Goal: Ask a question

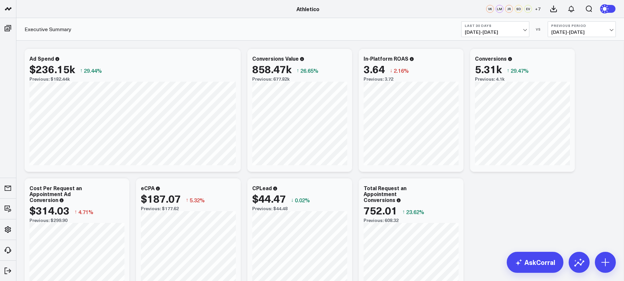
click at [501, 27] on b "Last 30 Days" at bounding box center [495, 26] width 61 height 4
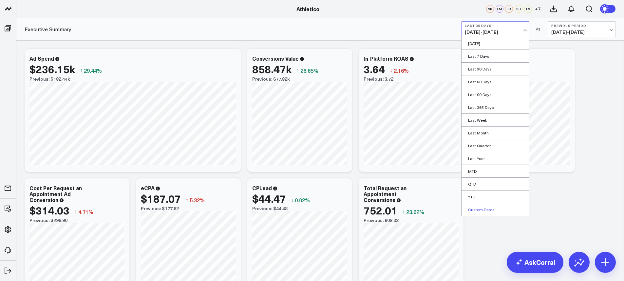
click at [488, 211] on link "Custom Dates" at bounding box center [496, 209] width 68 height 12
select select "8"
select select "2025"
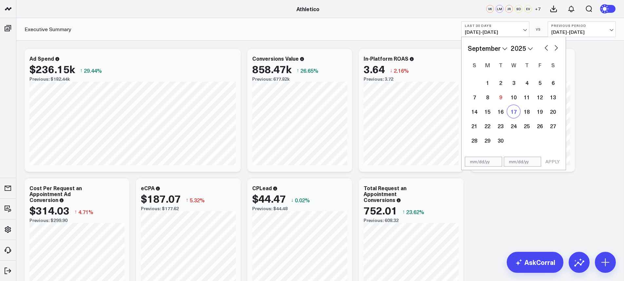
click at [516, 112] on div "17" at bounding box center [513, 111] width 13 height 13
type input "09/17/25"
select select "8"
select select "2025"
click at [501, 127] on div "23" at bounding box center [500, 125] width 13 height 13
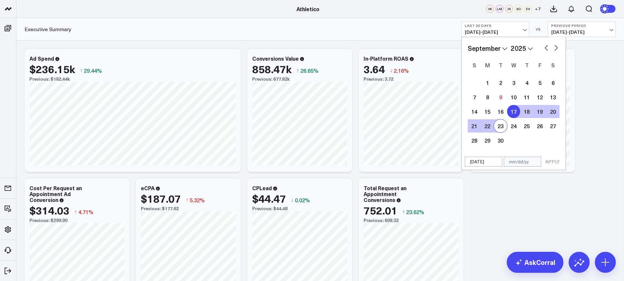
type input "09/23/25"
select select "8"
select select "2025"
click at [554, 159] on button "APPLY" at bounding box center [553, 162] width 20 height 10
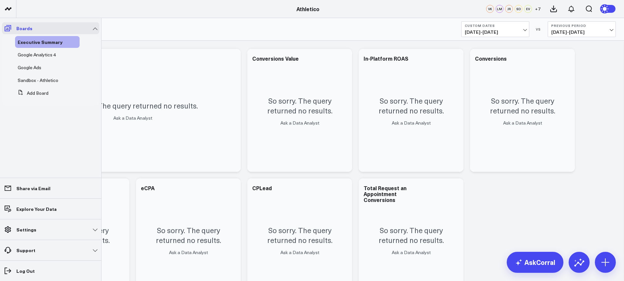
click at [15, 33] on link "Boards" at bounding box center [50, 28] width 97 height 12
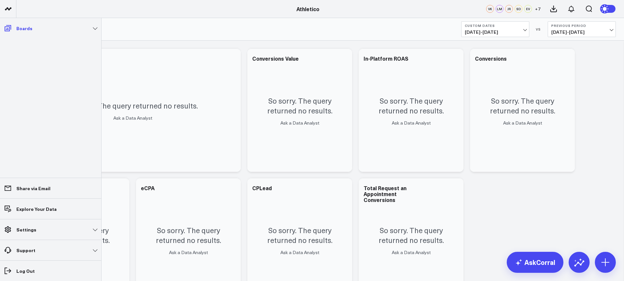
click at [12, 31] on span at bounding box center [8, 28] width 12 height 12
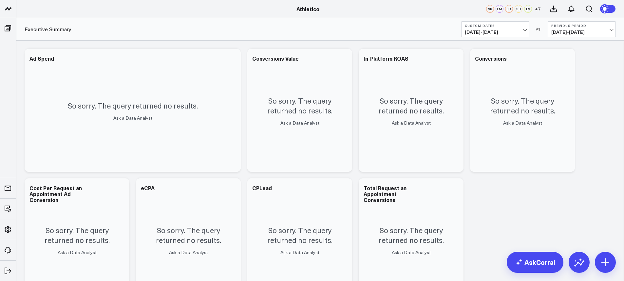
click at [517, 29] on span "09/17/25 - 09/23/25" at bounding box center [495, 31] width 61 height 5
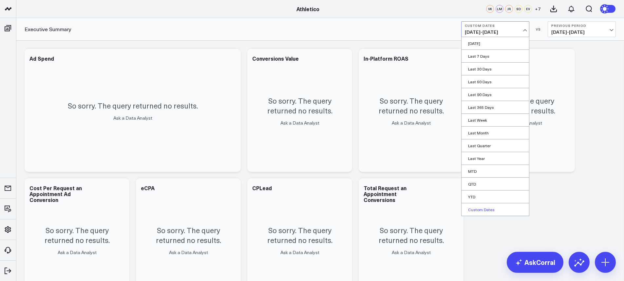
click at [483, 210] on link "Custom Dates" at bounding box center [496, 209] width 68 height 12
select select "8"
select select "2025"
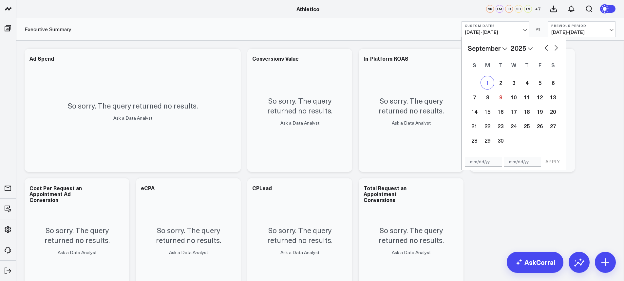
click at [493, 80] on div "1" at bounding box center [487, 82] width 13 height 13
type input "[DATE]"
select select "8"
select select "2025"
click at [476, 93] on div "7" at bounding box center [474, 96] width 13 height 13
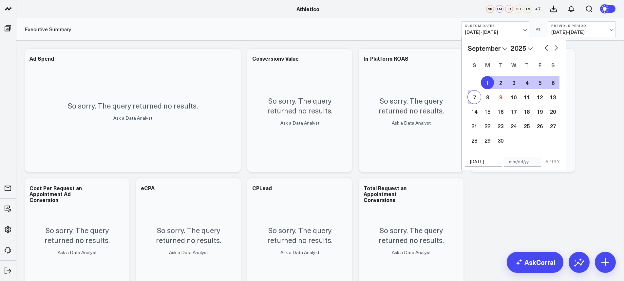
type input "[DATE]"
select select "8"
select select "2025"
click at [556, 162] on button "APPLY" at bounding box center [553, 162] width 20 height 10
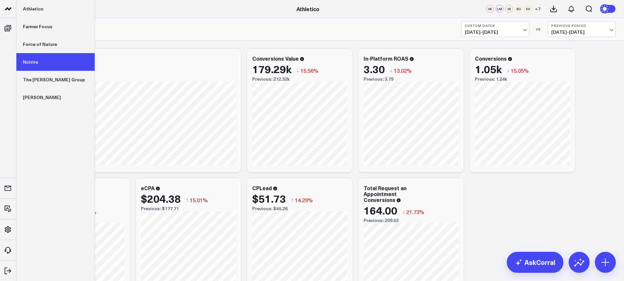
click at [37, 62] on link "Nutrire" at bounding box center [55, 62] width 78 height 18
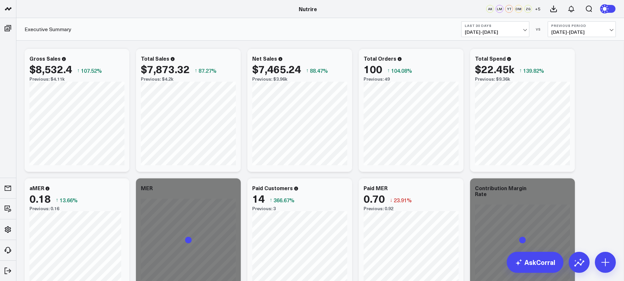
click at [507, 34] on span "[DATE] - [DATE]" at bounding box center [495, 31] width 61 height 5
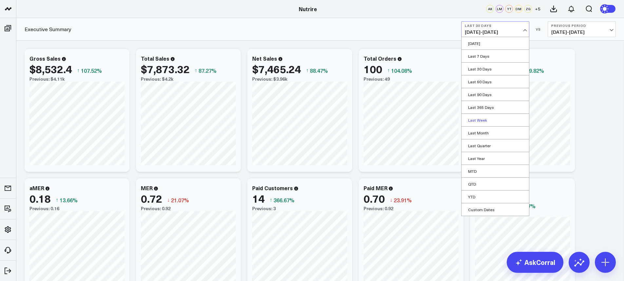
click at [484, 121] on link "Last Week" at bounding box center [496, 120] width 68 height 12
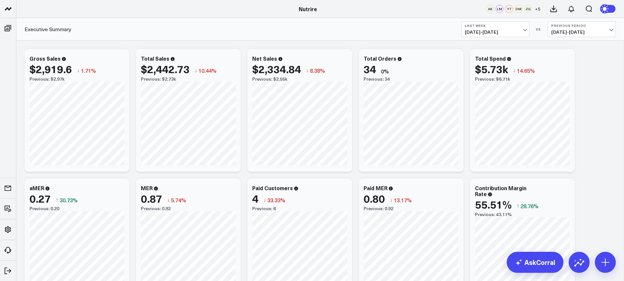
click at [496, 33] on span "[DATE] - [DATE]" at bounding box center [495, 31] width 61 height 5
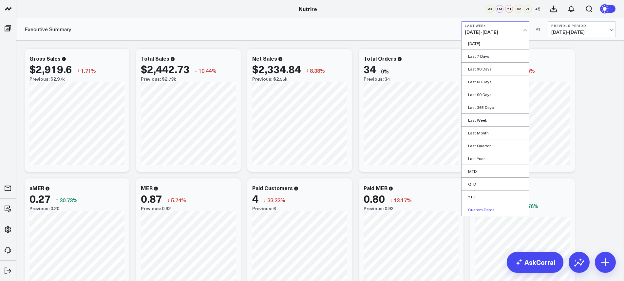
click at [483, 209] on link "Custom Dates" at bounding box center [496, 209] width 68 height 12
select select "8"
select select "2025"
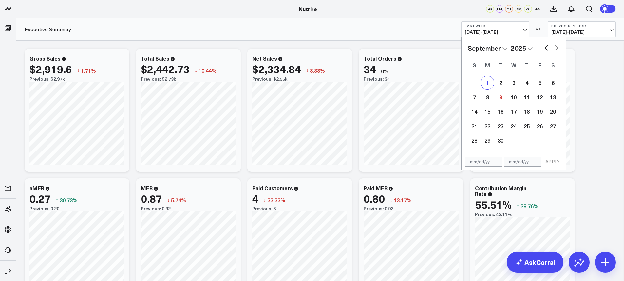
click at [486, 88] on div "1" at bounding box center [487, 82] width 13 height 13
type input "[DATE]"
select select "8"
select select "2025"
click at [473, 98] on div "7" at bounding box center [474, 96] width 13 height 13
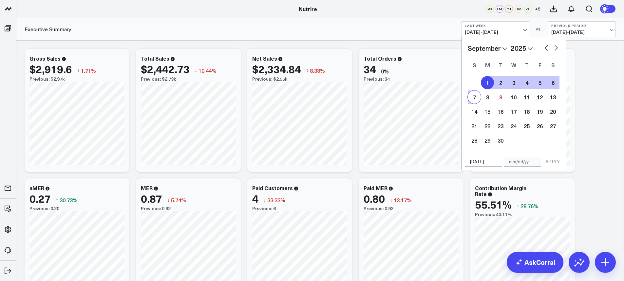
type input "[DATE]"
select select "8"
select select "2025"
click at [553, 169] on div "[DATE] [DATE] APPLY" at bounding box center [513, 161] width 105 height 17
select select "8"
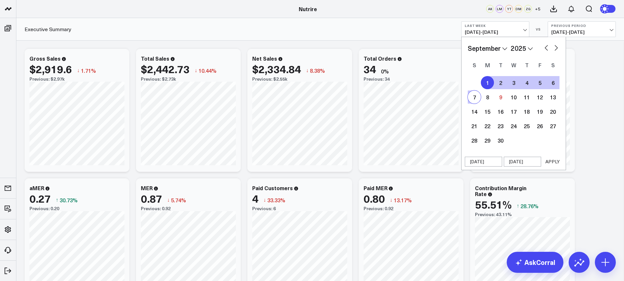
select select "2025"
click at [554, 165] on button "APPLY" at bounding box center [553, 162] width 20 height 10
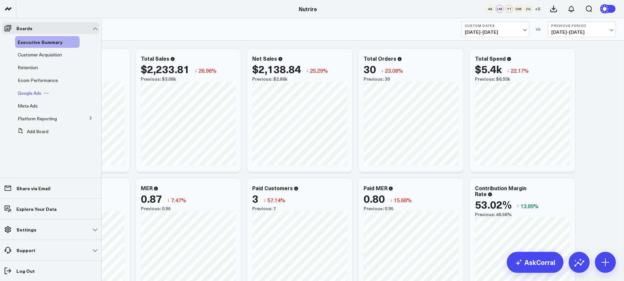
click at [35, 91] on span "Google Ads" at bounding box center [30, 93] width 24 height 6
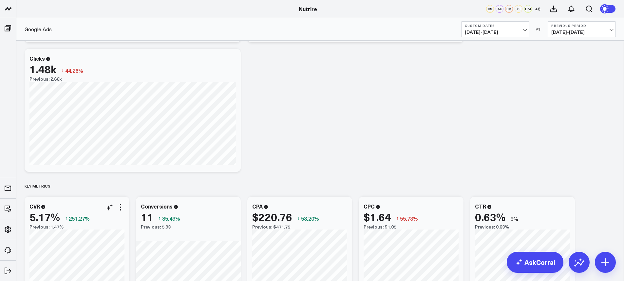
scroll to position [195, 0]
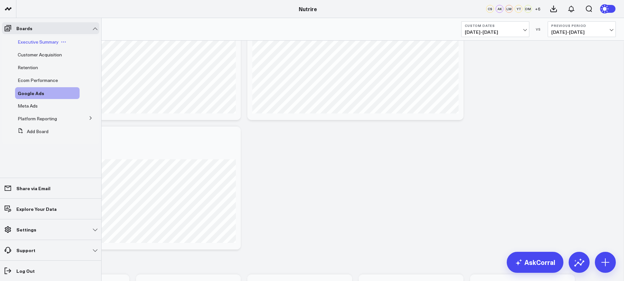
click at [28, 42] on span "Executive Summary" at bounding box center [38, 42] width 41 height 6
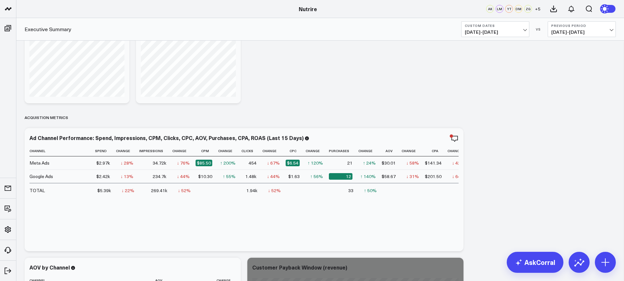
scroll to position [502, 0]
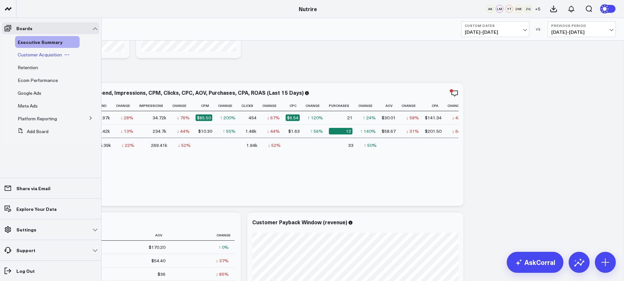
click at [36, 53] on span "Customer Acquisition" at bounding box center [40, 54] width 44 height 6
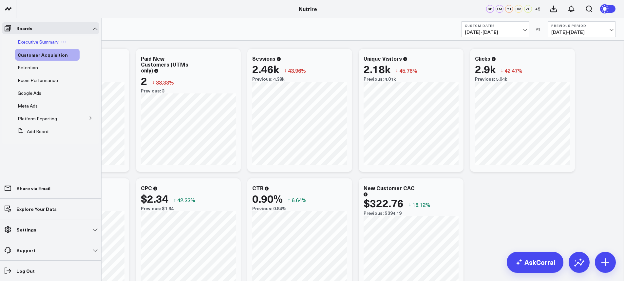
click at [26, 43] on span "Executive Summary" at bounding box center [38, 42] width 41 height 6
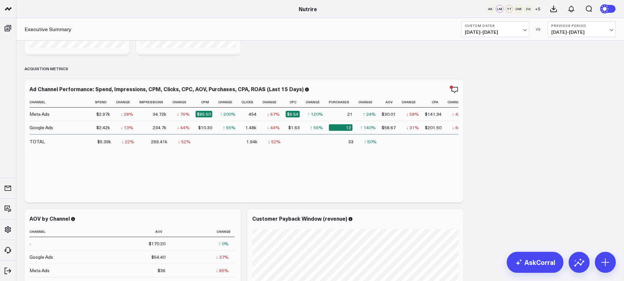
scroll to position [501, 0]
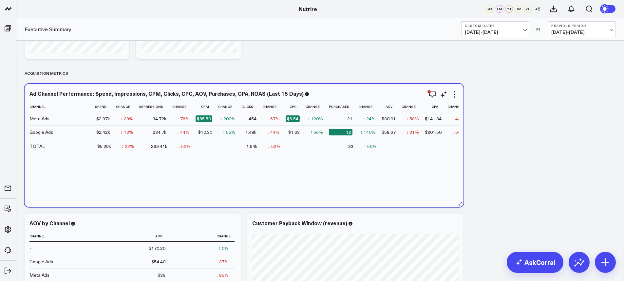
click at [300, 96] on div "Ad Channel Performance: Spend, Impressions, CPM, Clicks, CPC, AOV, Purchases, C…" at bounding box center [243, 94] width 429 height 8
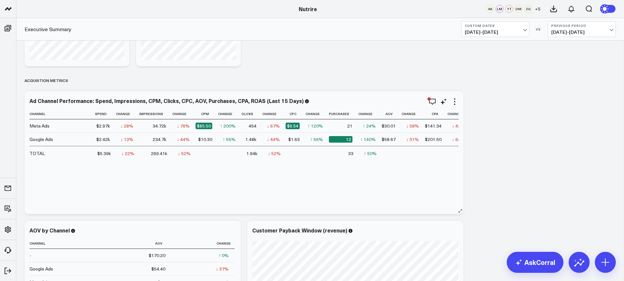
scroll to position [494, 0]
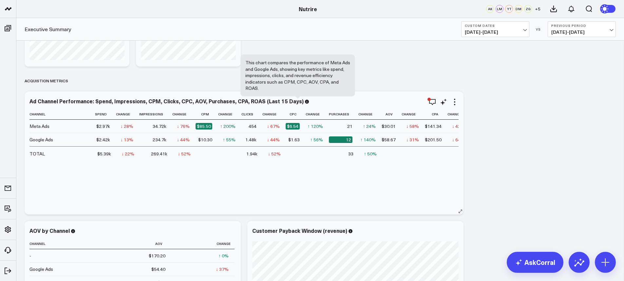
click at [305, 102] on icon at bounding box center [307, 102] width 4 height 4
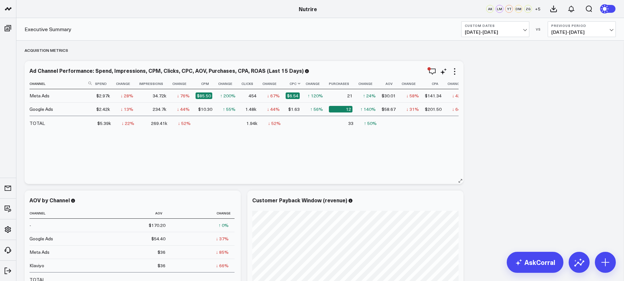
scroll to position [517, 0]
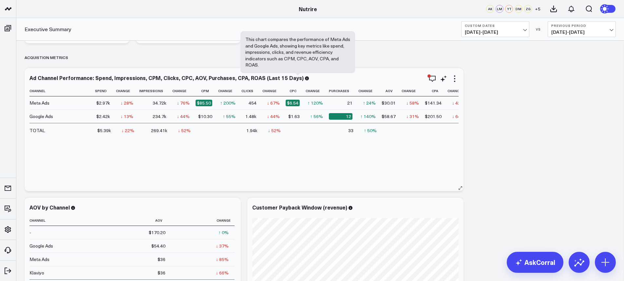
click at [305, 80] on icon at bounding box center [307, 78] width 4 height 4
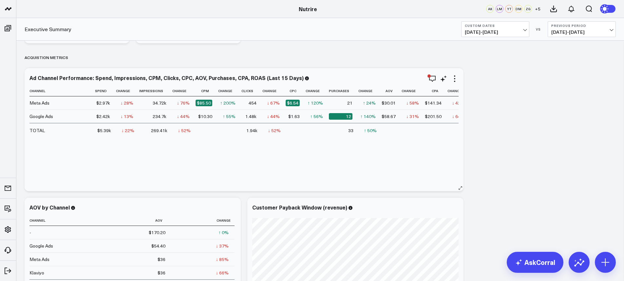
click at [305, 79] on icon at bounding box center [307, 78] width 4 height 4
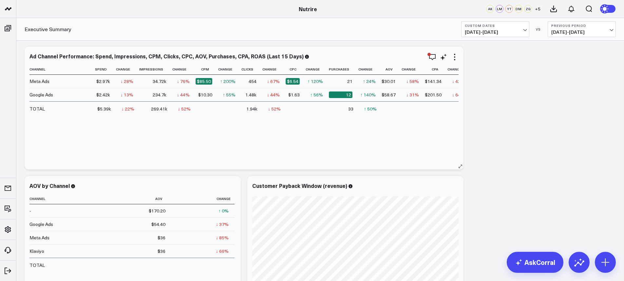
scroll to position [538, 0]
click at [533, 269] on link "AskCorral" at bounding box center [535, 262] width 57 height 21
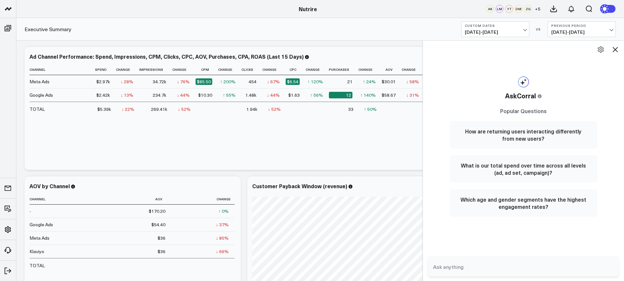
drag, startPoint x: 310, startPoint y: 243, endPoint x: 426, endPoint y: 245, distance: 115.7
click at [424, 245] on div at bounding box center [422, 160] width 3 height 241
click at [478, 278] on div at bounding box center [524, 266] width 202 height 29
click at [478, 266] on textarea at bounding box center [518, 267] width 173 height 12
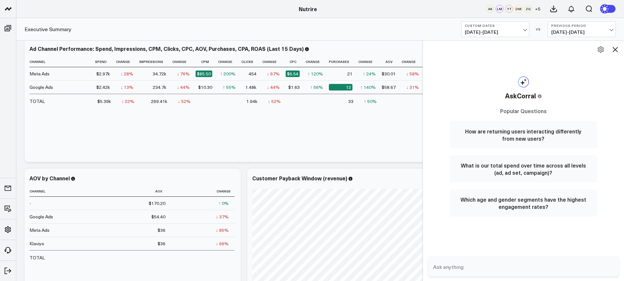
scroll to position [543, 0]
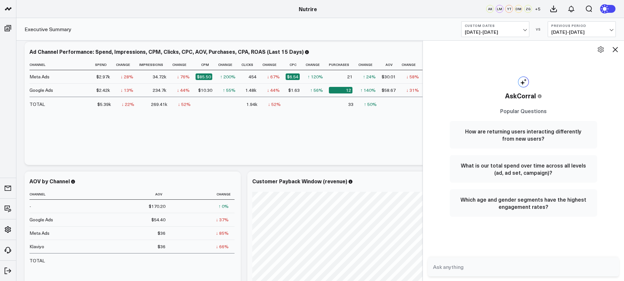
click at [237, 136] on div "Channel Spend Change Impressions Change Cpm Change Clicks Change Cpc Change Pur…" at bounding box center [243, 108] width 429 height 99
click at [104, 108] on td "$5.39k" at bounding box center [105, 104] width 21 height 14
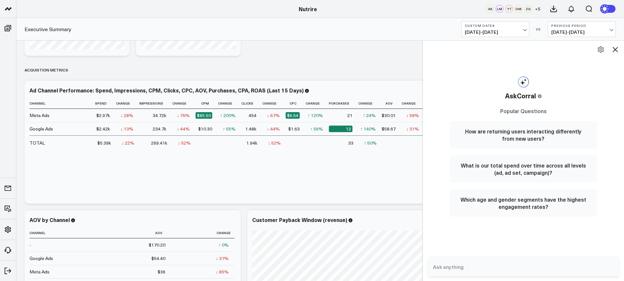
scroll to position [518, 0]
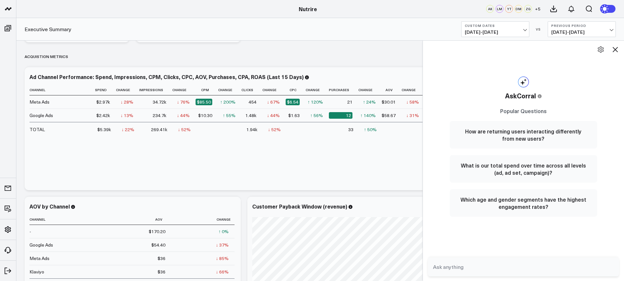
click at [104, 129] on div "$5.39k" at bounding box center [104, 129] width 14 height 7
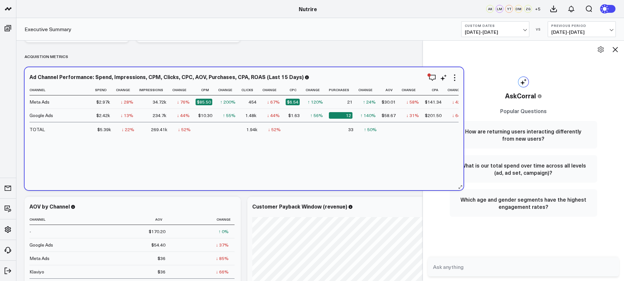
click at [113, 147] on div "Channel Spend Change Impressions Change Cpm Change Clicks Change Cpc Change Pur…" at bounding box center [243, 134] width 429 height 99
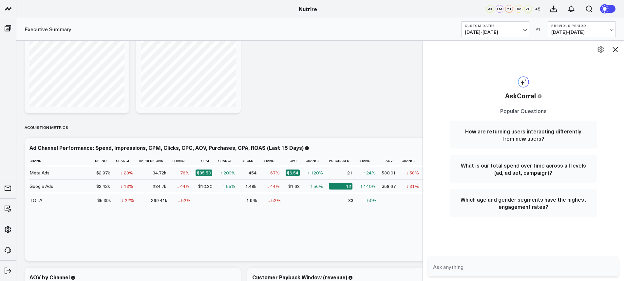
scroll to position [447, 0]
click at [105, 161] on th "Spend" at bounding box center [105, 160] width 21 height 11
click at [107, 203] on div "$5.39k" at bounding box center [104, 200] width 14 height 7
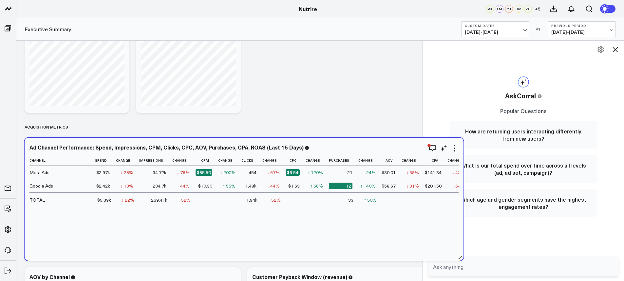
click at [107, 203] on div "$5.39k" at bounding box center [104, 200] width 14 height 7
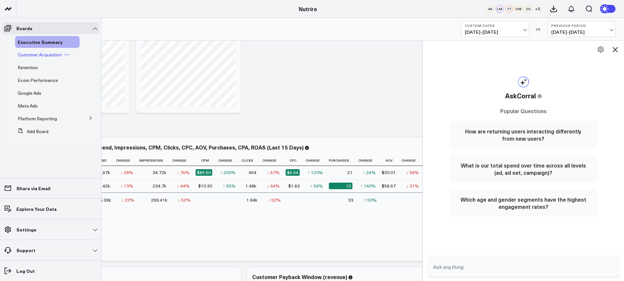
click at [41, 57] on span "Customer Acquisition" at bounding box center [40, 54] width 44 height 6
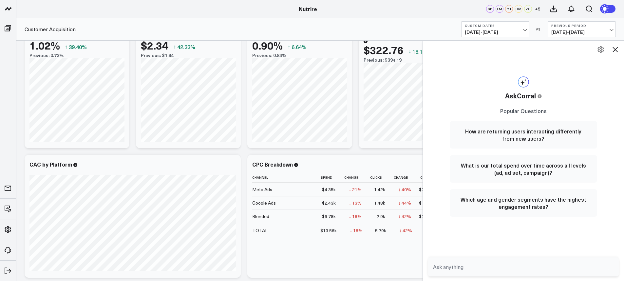
scroll to position [192, 0]
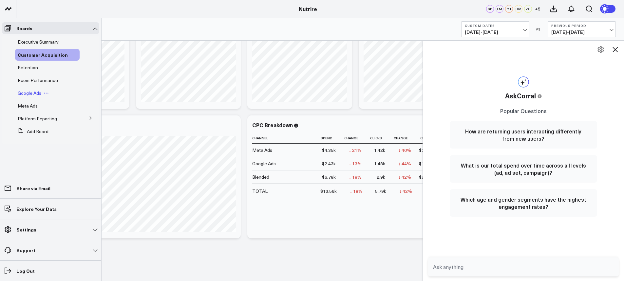
click at [36, 94] on span "Google Ads" at bounding box center [30, 93] width 24 height 6
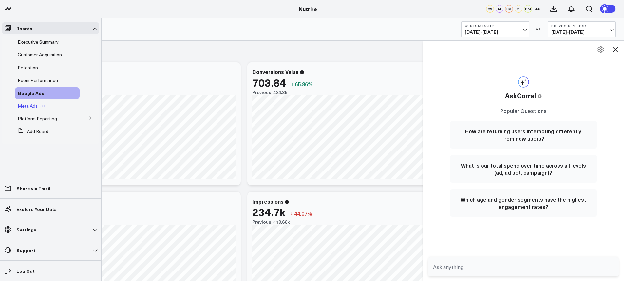
click at [34, 104] on span "Meta Ads" at bounding box center [28, 106] width 20 height 6
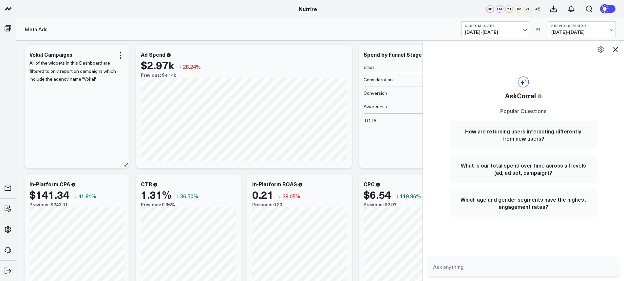
scroll to position [5, 0]
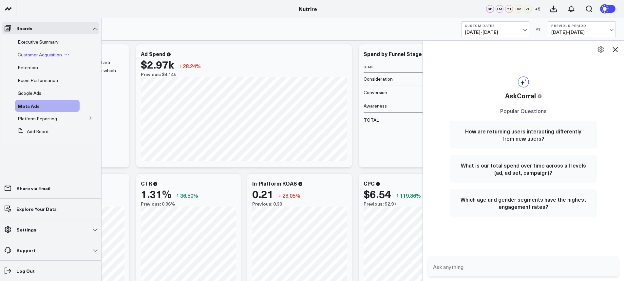
click at [34, 52] on span "Customer Acquisition" at bounding box center [40, 54] width 44 height 6
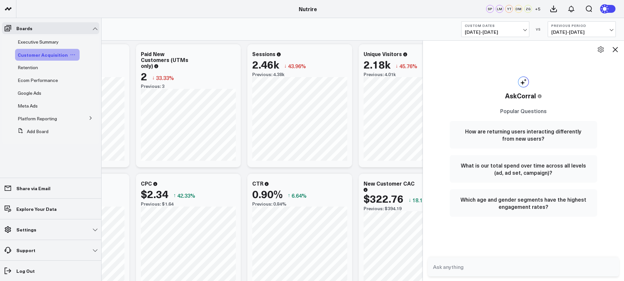
click at [35, 49] on div "Customer Acquisition" at bounding box center [47, 55] width 65 height 12
click at [35, 46] on div "Executive Summary" at bounding box center [47, 42] width 65 height 12
click at [35, 45] on span "Executive Summary" at bounding box center [38, 42] width 41 height 6
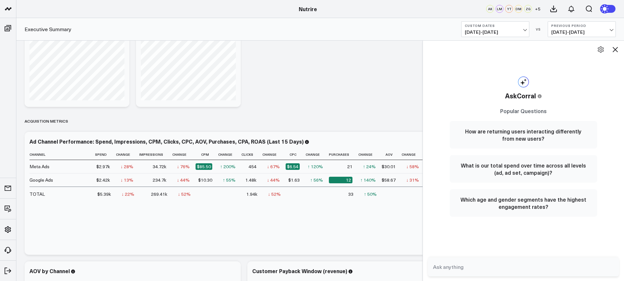
scroll to position [455, 0]
click at [615, 49] on icon at bounding box center [615, 49] width 5 height 5
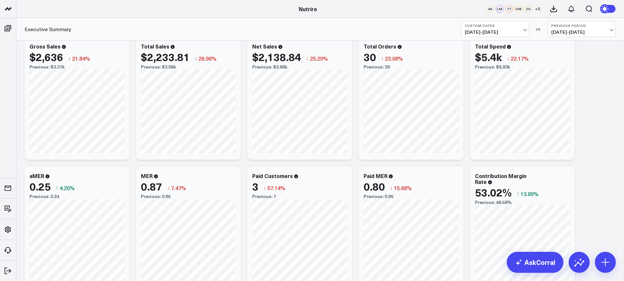
scroll to position [0, 0]
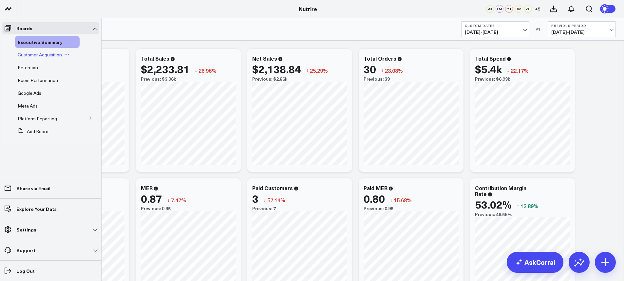
click at [30, 57] on span "Customer Acquisition" at bounding box center [40, 54] width 44 height 6
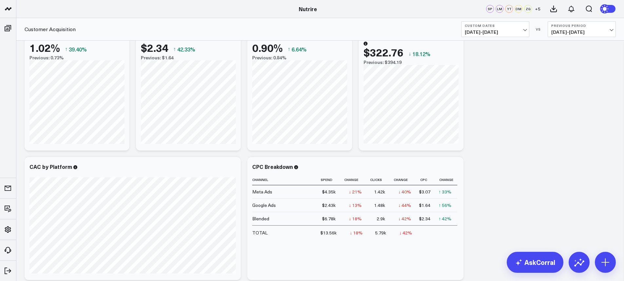
scroll to position [192, 0]
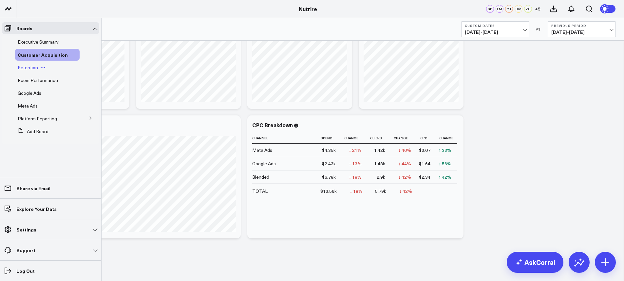
click at [32, 69] on span "Retention" at bounding box center [28, 67] width 20 height 6
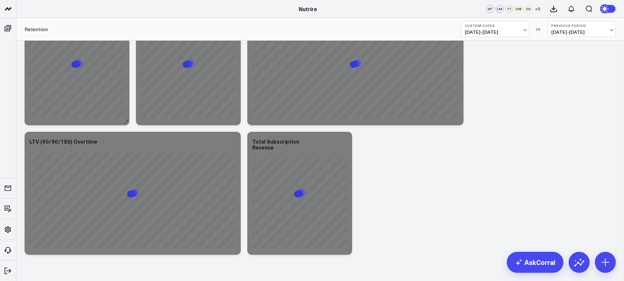
scroll to position [63, 0]
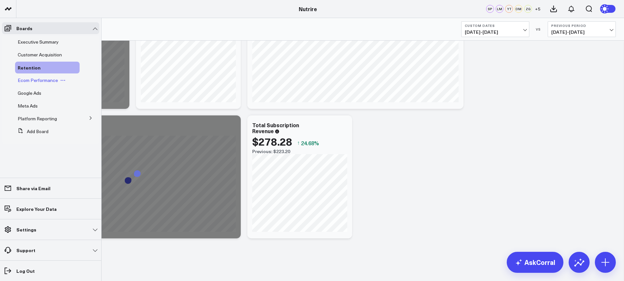
click at [38, 83] on span "Ecom Performance" at bounding box center [38, 80] width 40 height 6
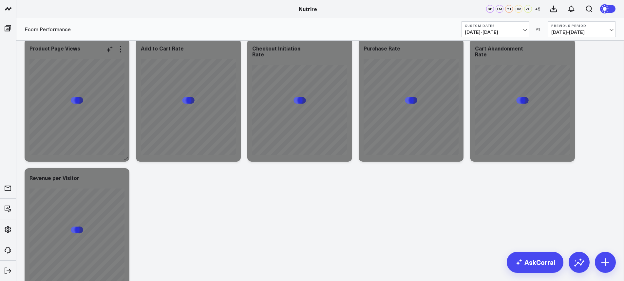
scroll to position [10, 0]
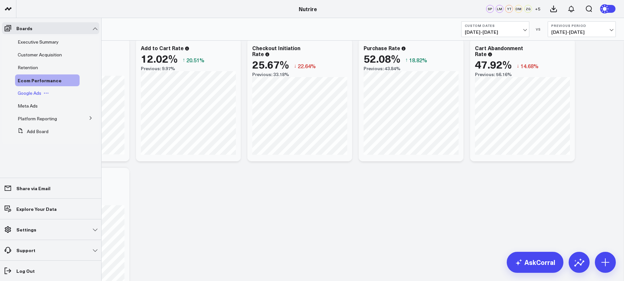
click at [37, 93] on span "Google Ads" at bounding box center [30, 93] width 24 height 6
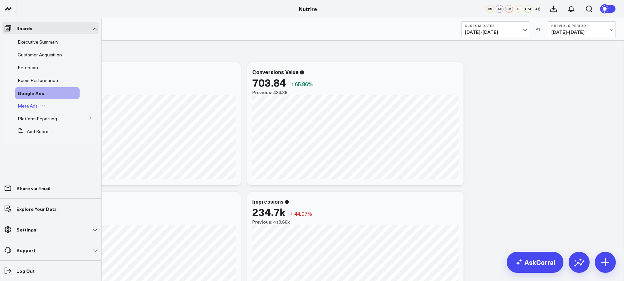
click at [35, 108] on span "Meta Ads" at bounding box center [28, 106] width 20 height 6
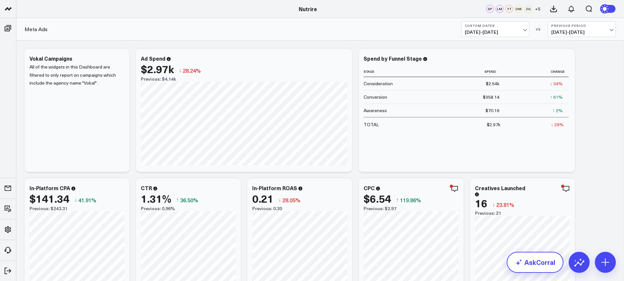
click at [527, 265] on link "AskCorral" at bounding box center [535, 262] width 57 height 21
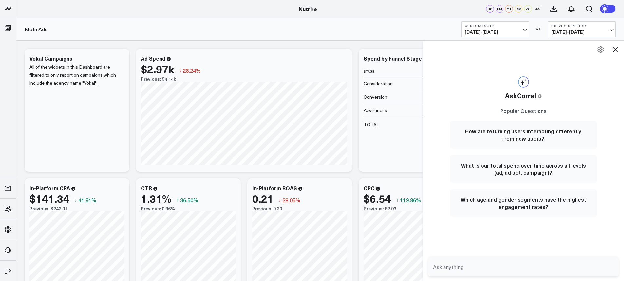
click at [527, 265] on textarea at bounding box center [518, 267] width 173 height 12
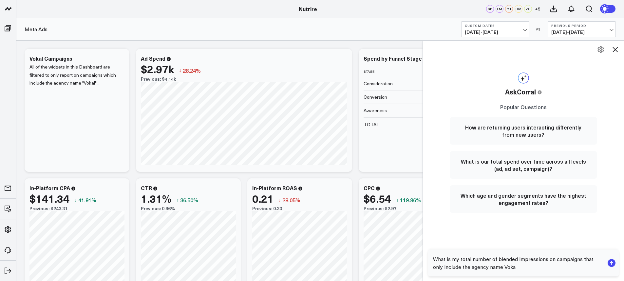
type textarea "What is my total number of blended impressions on campaigns that only include t…"
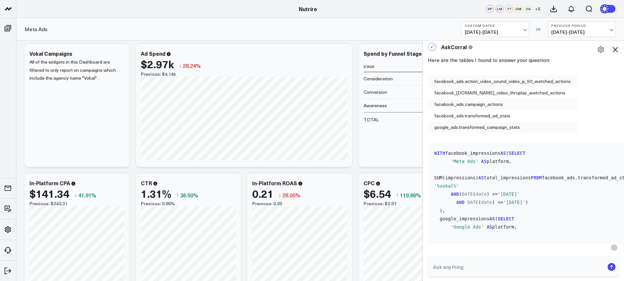
scroll to position [14, 0]
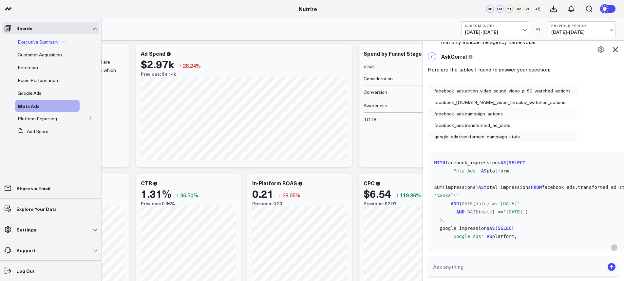
click at [37, 43] on span "Executive Summary" at bounding box center [38, 42] width 41 height 6
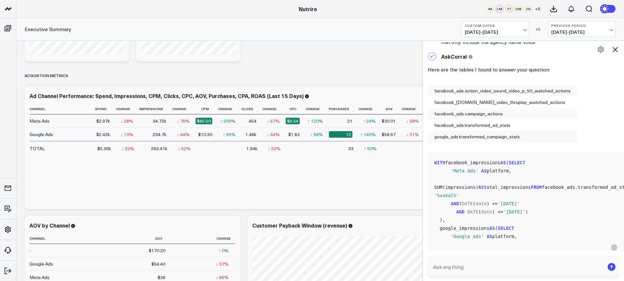
scroll to position [508, 0]
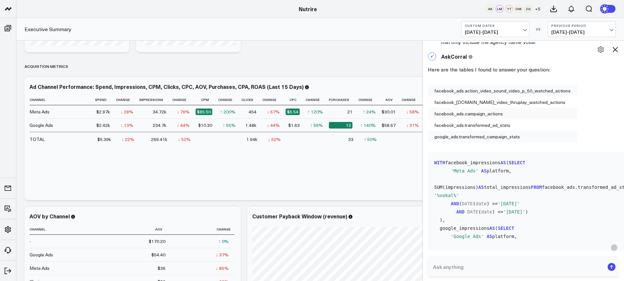
click at [510, 33] on span "[DATE] - [DATE]" at bounding box center [495, 31] width 61 height 5
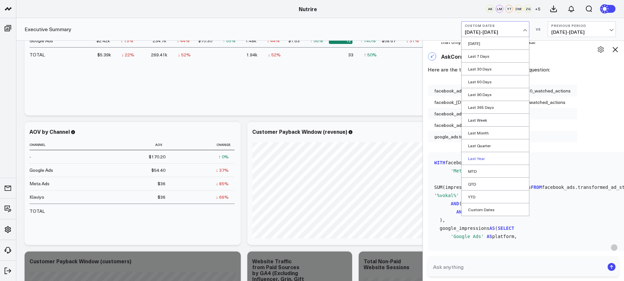
scroll to position [554, 0]
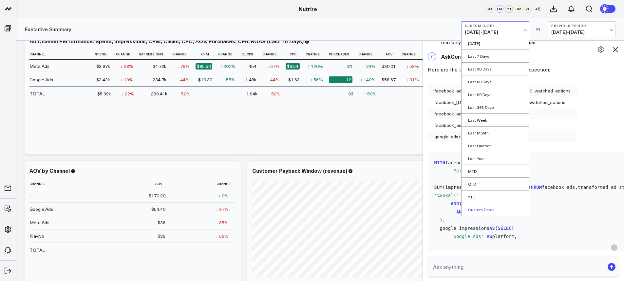
click at [491, 209] on link "Custom Dates" at bounding box center [496, 209] width 68 height 12
select select "8"
select select "2025"
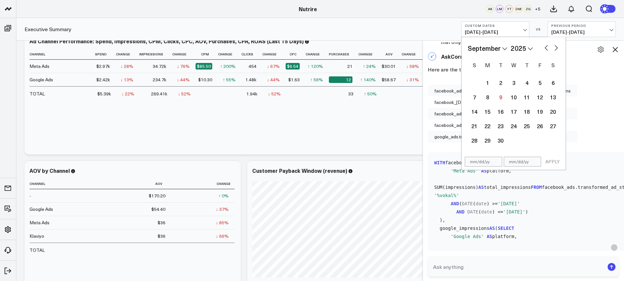
click at [548, 44] on button "button" at bounding box center [546, 47] width 7 height 8
select select "7"
select select "2025"
click at [488, 139] on div "25" at bounding box center [487, 140] width 13 height 13
type input "[DATE]"
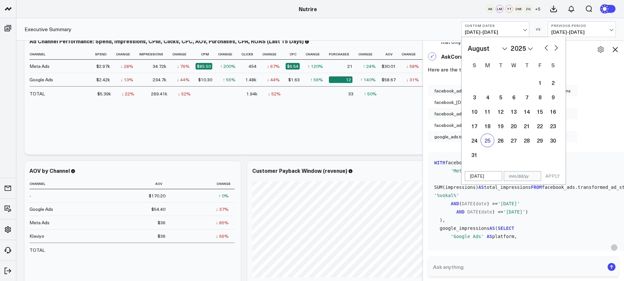
select select "7"
select select "2025"
click at [472, 158] on div "31" at bounding box center [474, 154] width 13 height 13
type input "[DATE]"
select select "7"
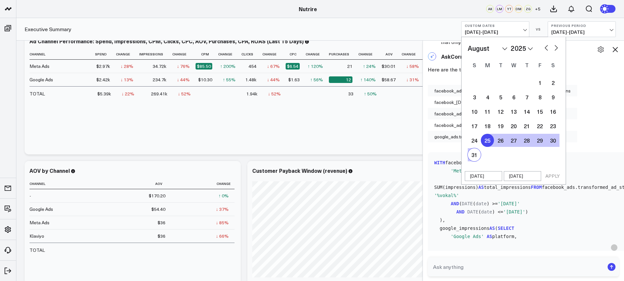
select select "2025"
click at [554, 175] on button "APPLY" at bounding box center [553, 176] width 20 height 10
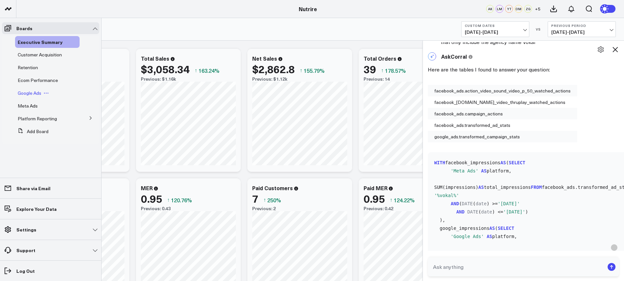
click at [32, 92] on span "Google Ads" at bounding box center [30, 93] width 24 height 6
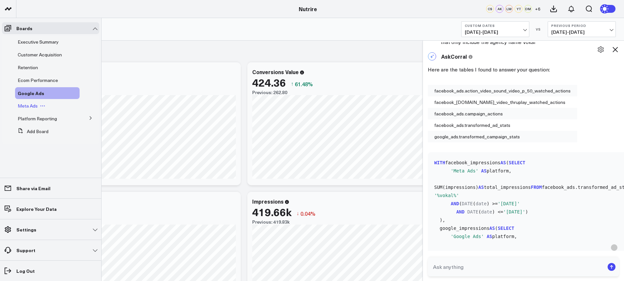
click at [32, 102] on div "Meta Ads" at bounding box center [47, 106] width 65 height 12
click at [34, 107] on span "Meta Ads" at bounding box center [28, 106] width 20 height 6
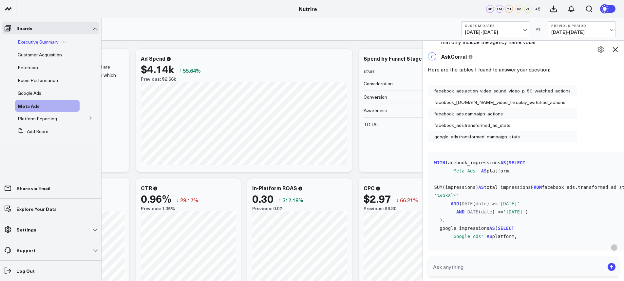
click at [44, 44] on span "Executive Summary" at bounding box center [38, 42] width 41 height 6
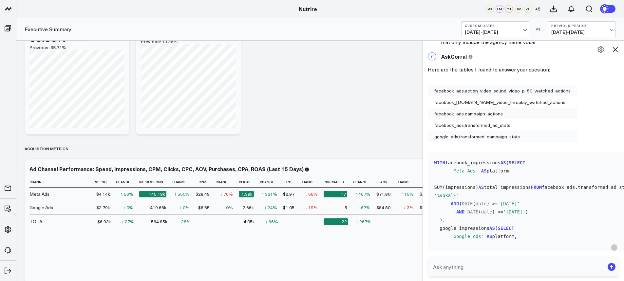
scroll to position [14, 0]
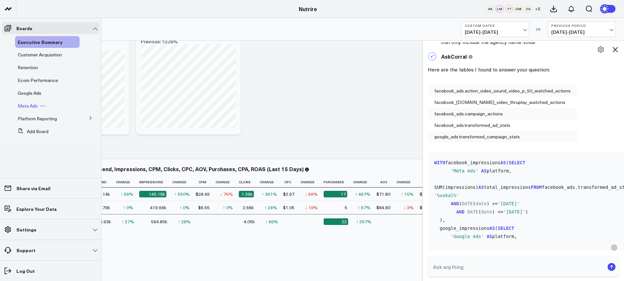
click at [35, 107] on span "Meta Ads" at bounding box center [28, 106] width 20 height 6
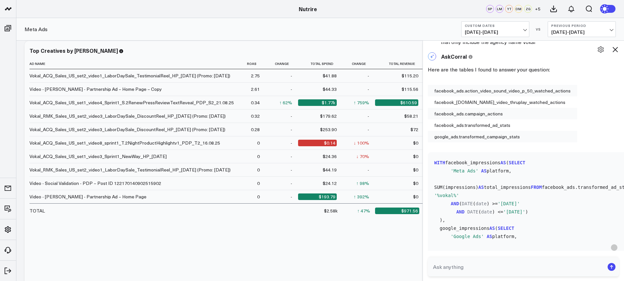
scroll to position [322, 0]
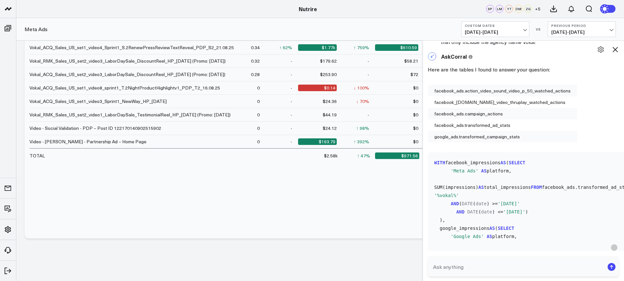
click at [617, 49] on icon at bounding box center [616, 50] width 8 height 8
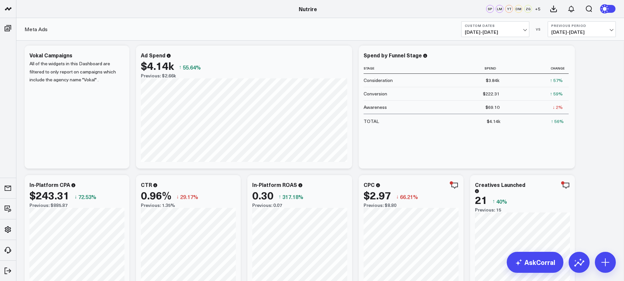
scroll to position [0, 0]
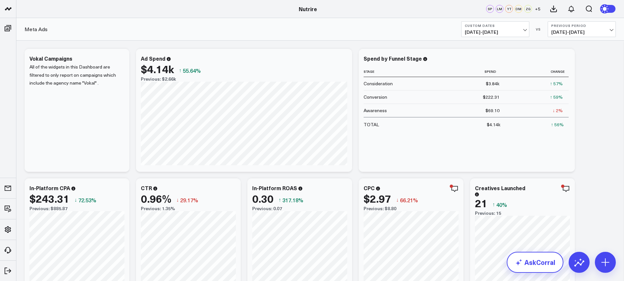
click at [524, 259] on link "AskCorral" at bounding box center [535, 262] width 57 height 21
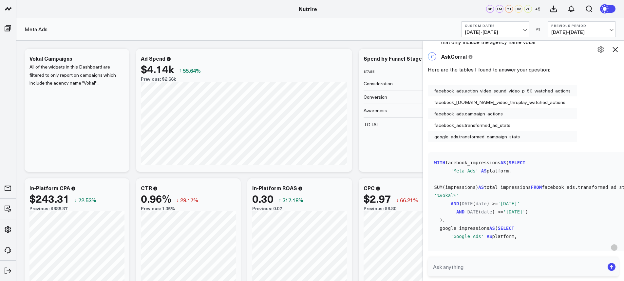
click at [524, 259] on link "AskCorral" at bounding box center [535, 262] width 57 height 21
click at [487, 272] on textarea at bounding box center [518, 267] width 173 height 12
type textarea "what is my aov fo rm"
click at [615, 50] on icon at bounding box center [615, 49] width 5 height 5
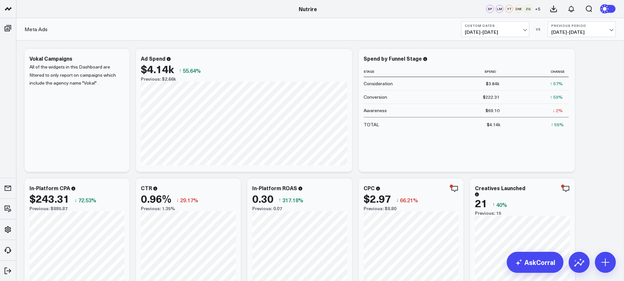
click at [522, 30] on span "[DATE] - [DATE]" at bounding box center [495, 31] width 61 height 5
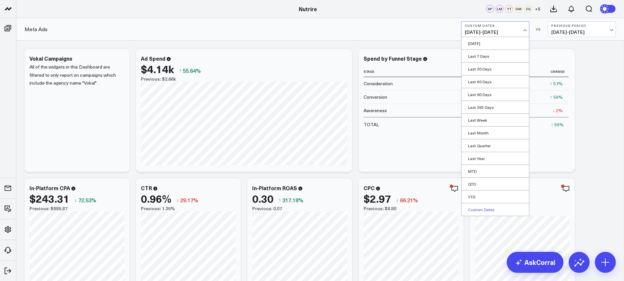
click at [502, 210] on link "Custom Dates" at bounding box center [496, 209] width 68 height 12
select select "8"
select select "2025"
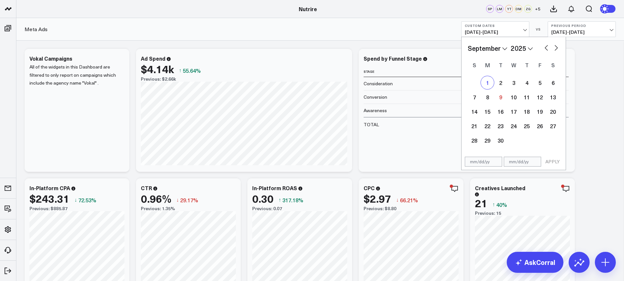
click at [484, 86] on div "1" at bounding box center [487, 82] width 13 height 13
type input "[DATE]"
select select "8"
select select "2025"
click at [476, 101] on div "7" at bounding box center [474, 96] width 13 height 13
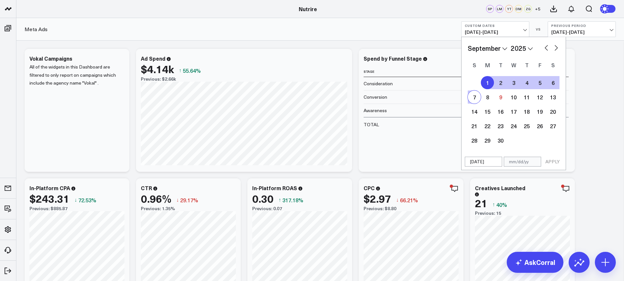
type input "[DATE]"
select select "8"
select select "2025"
click at [552, 159] on button "APPLY" at bounding box center [553, 162] width 20 height 10
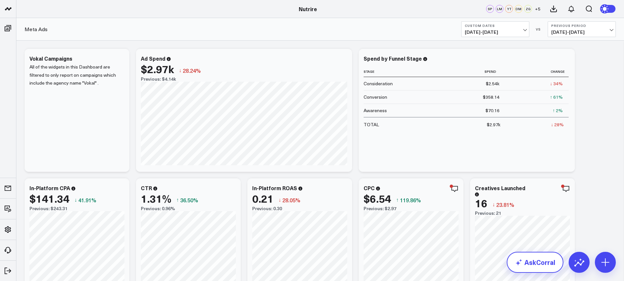
click at [534, 261] on link "AskCorral" at bounding box center [535, 262] width 57 height 21
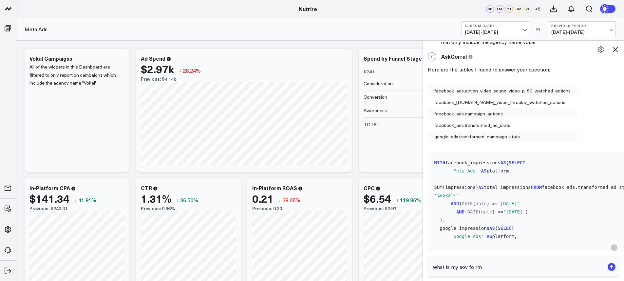
click at [511, 271] on textarea "what is my aov fo rm" at bounding box center [518, 267] width 173 height 12
type textarea "what is my aov for meta ads for campaigns including the agency name vokal"
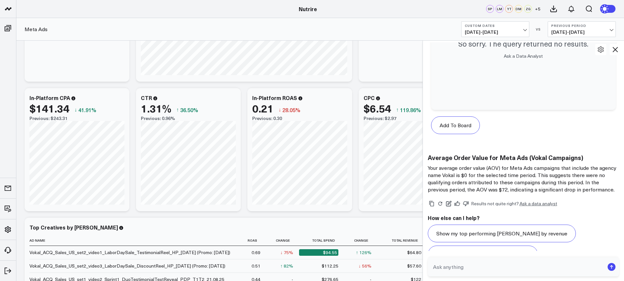
scroll to position [1435, 0]
